Goal: Check status: Check status

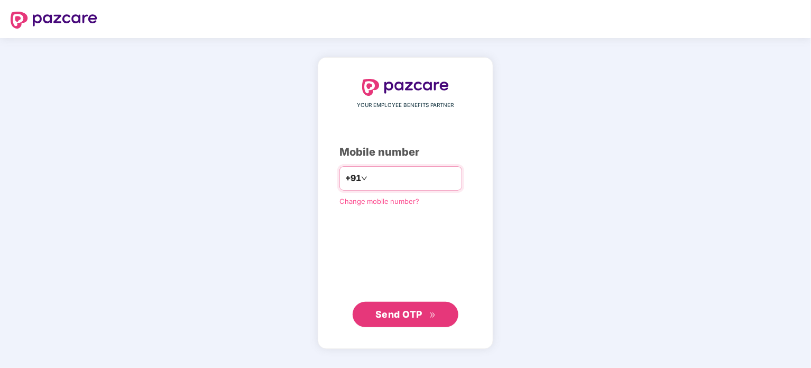
click at [399, 179] on input "number" at bounding box center [413, 178] width 87 height 17
type input "**********"
click at [391, 313] on span "Send OTP" at bounding box center [399, 313] width 47 height 11
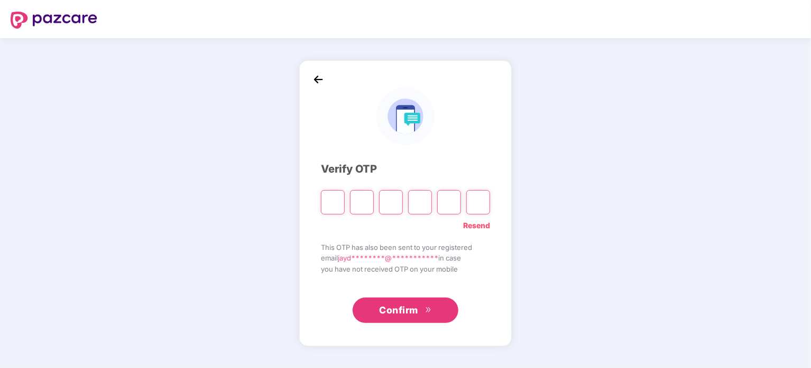
type input "*"
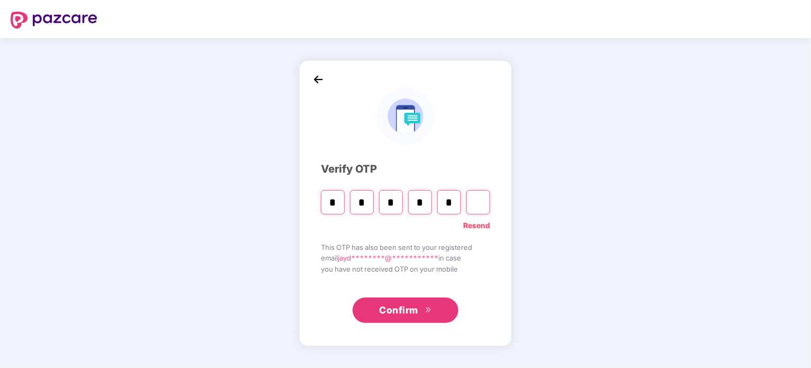
type input "*"
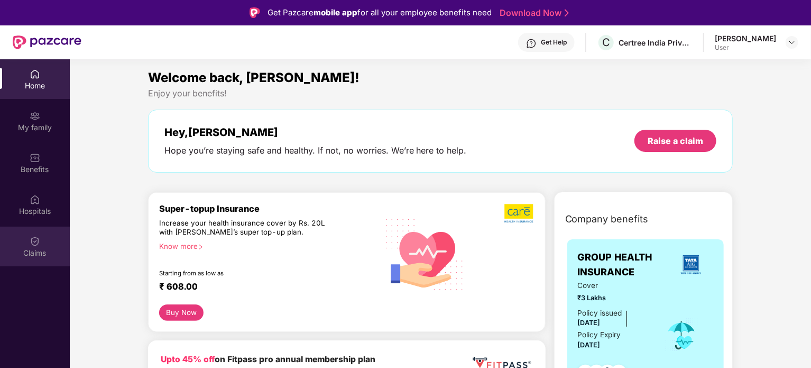
click at [35, 246] on div "Claims" at bounding box center [35, 246] width 70 height 40
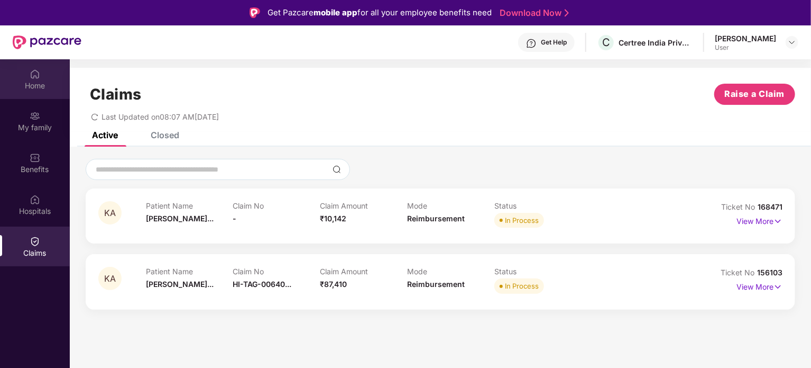
click at [44, 91] on div "Home" at bounding box center [35, 79] width 70 height 40
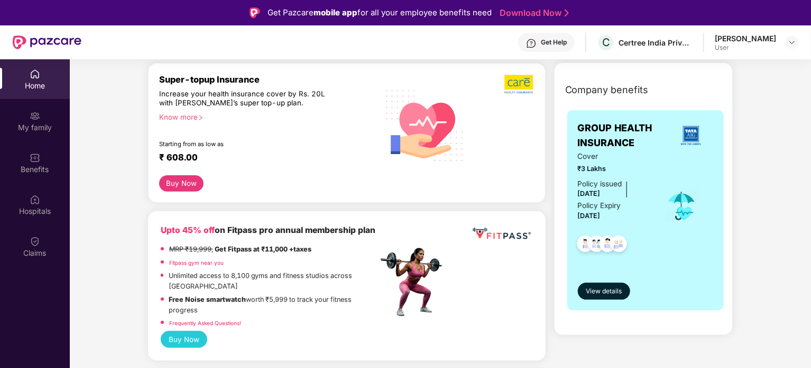
scroll to position [130, 0]
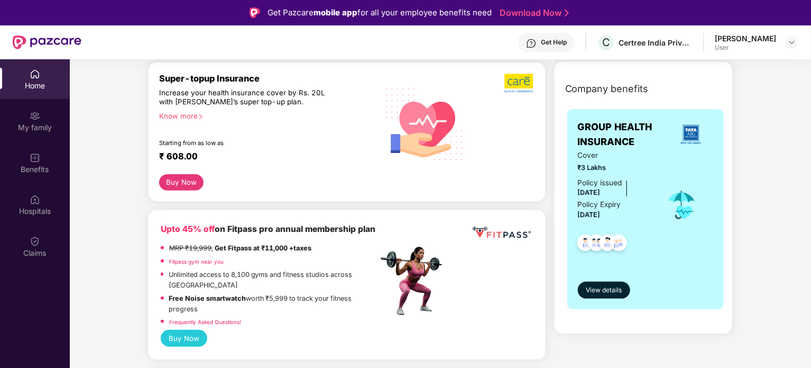
click at [187, 118] on div "Know more" at bounding box center [265, 115] width 213 height 7
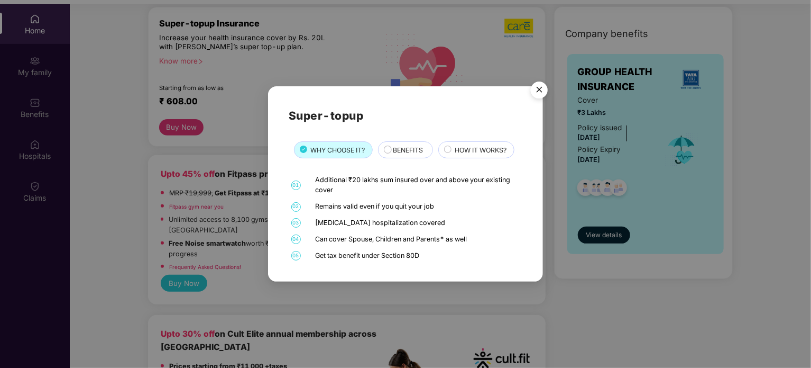
scroll to position [55, 0]
click at [538, 88] on img "Close" at bounding box center [540, 92] width 30 height 30
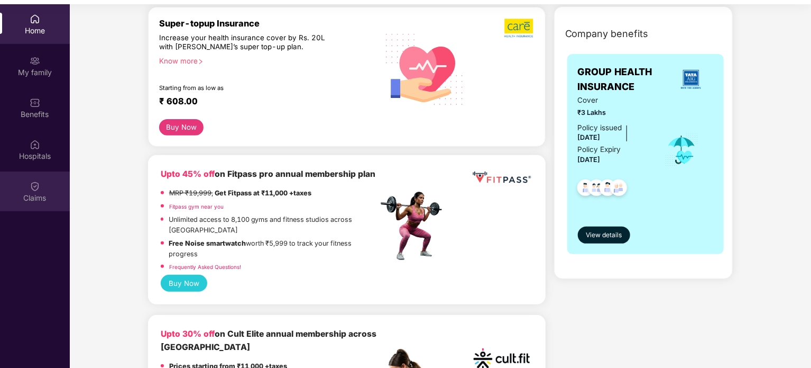
click at [23, 190] on div "Claims" at bounding box center [35, 191] width 70 height 40
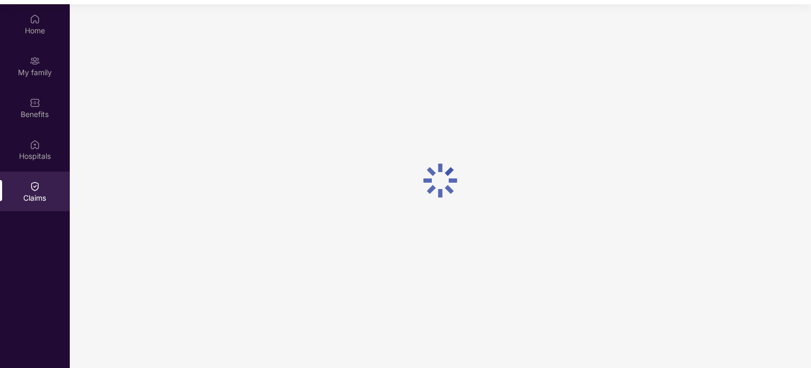
scroll to position [0, 0]
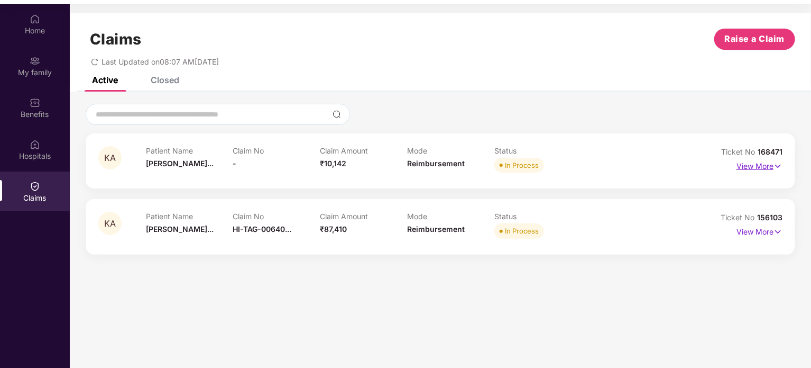
click at [758, 167] on p "View More" at bounding box center [760, 165] width 46 height 14
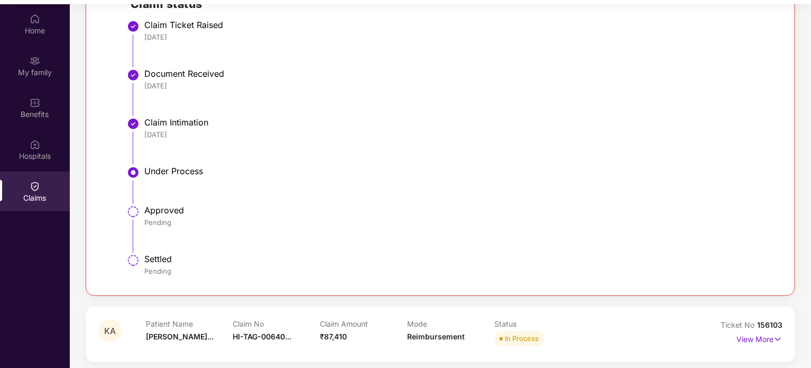
scroll to position [59, 0]
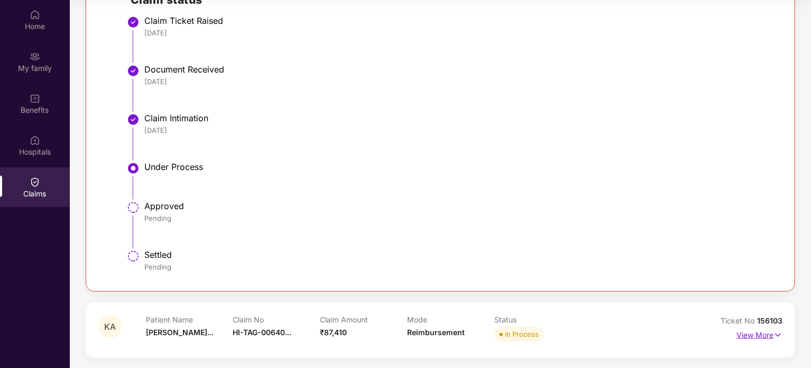
click at [770, 335] on p "View More" at bounding box center [760, 333] width 46 height 14
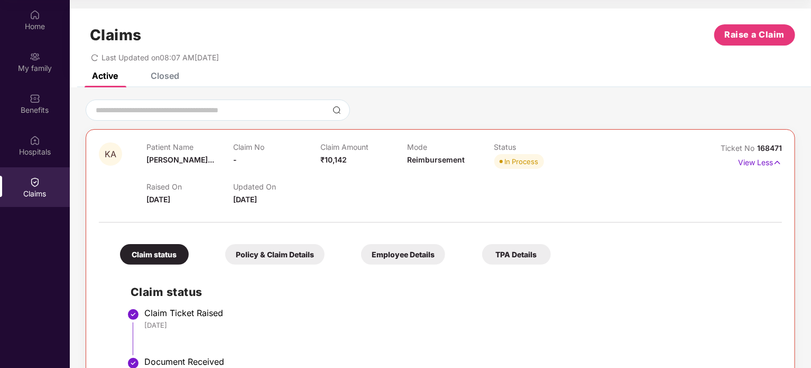
scroll to position [0, 0]
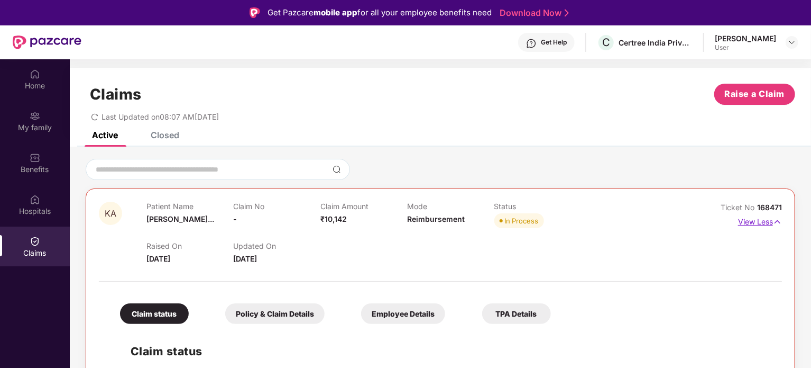
click at [776, 219] on img at bounding box center [777, 222] width 9 height 12
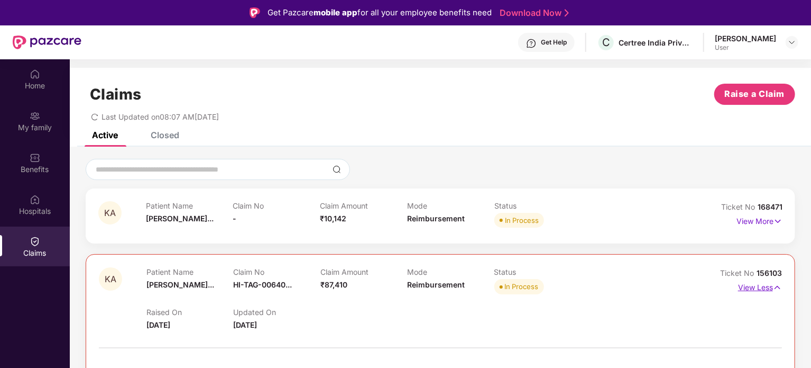
click at [779, 288] on img at bounding box center [777, 287] width 9 height 12
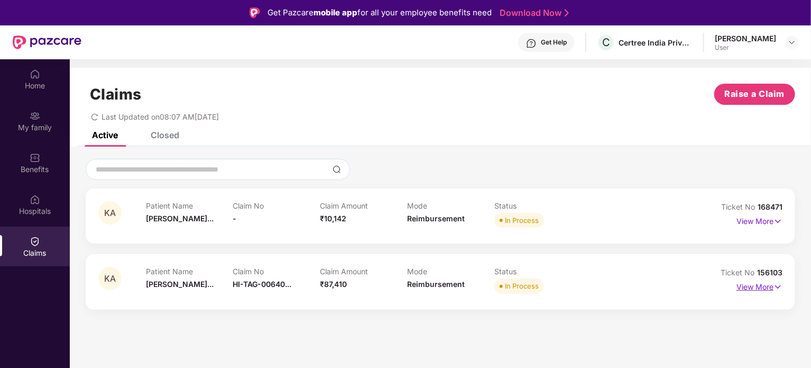
click at [779, 288] on img at bounding box center [778, 287] width 9 height 12
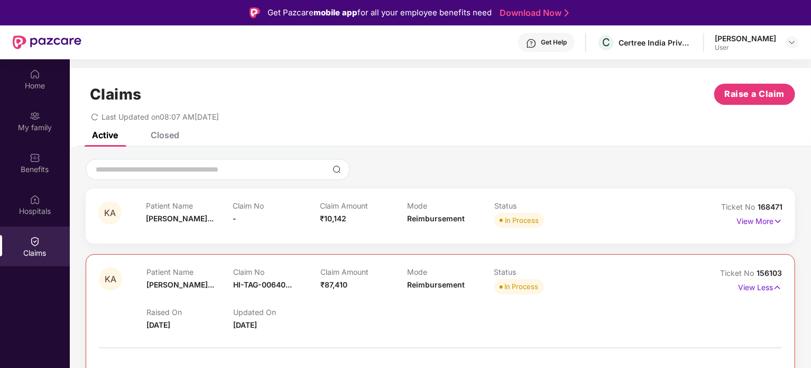
click at [768, 273] on span "156103" at bounding box center [769, 272] width 25 height 9
